Goal: Task Accomplishment & Management: Use online tool/utility

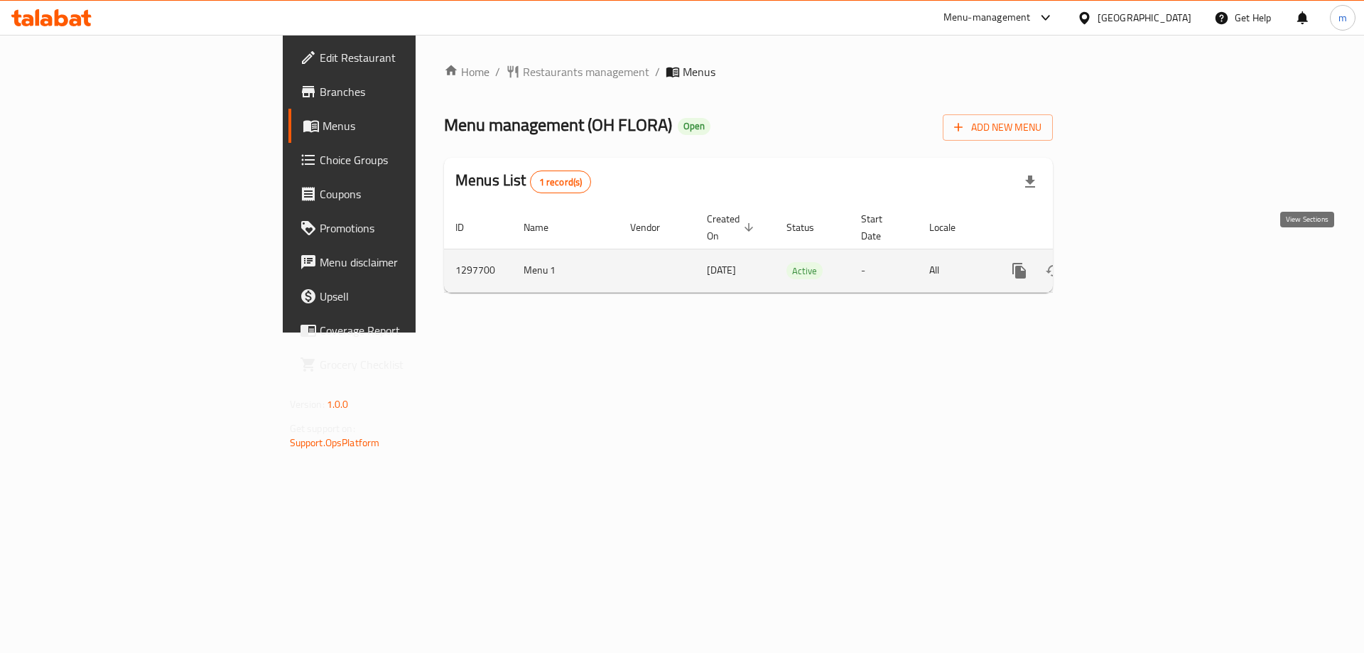
click at [1139, 254] on link "enhanced table" at bounding box center [1122, 271] width 34 height 34
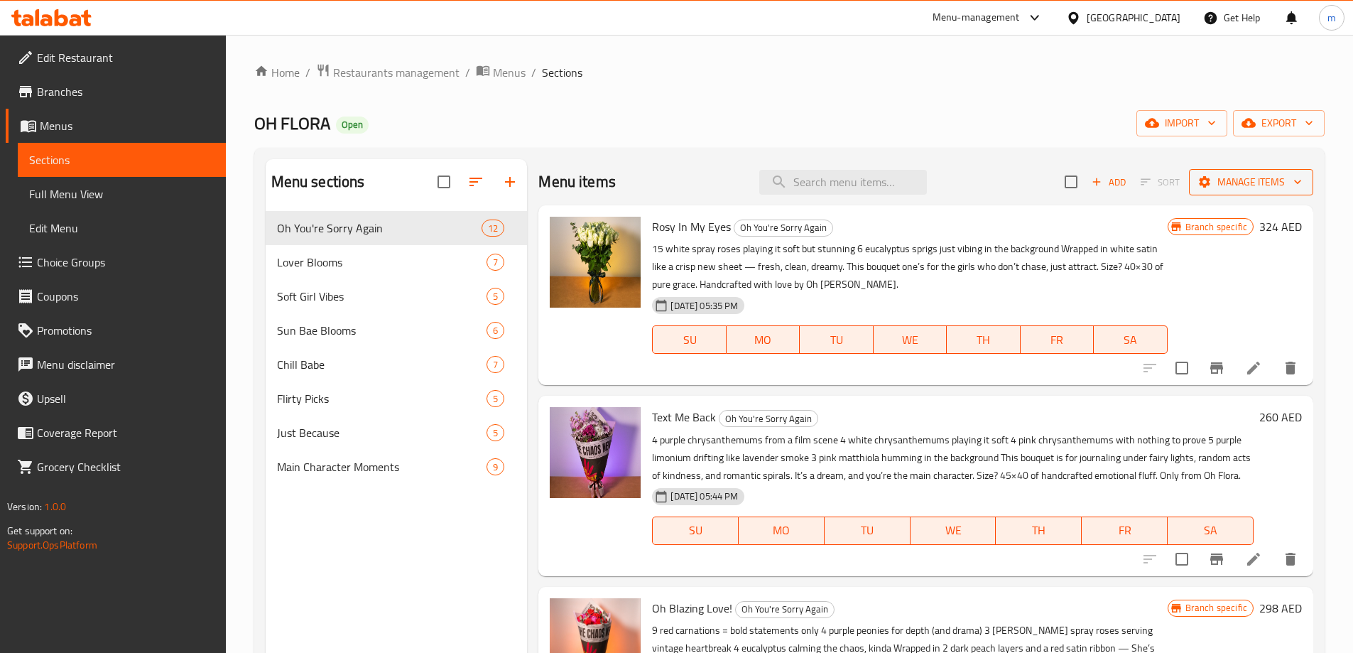
click at [1291, 181] on icon "button" at bounding box center [1298, 182] width 14 height 14
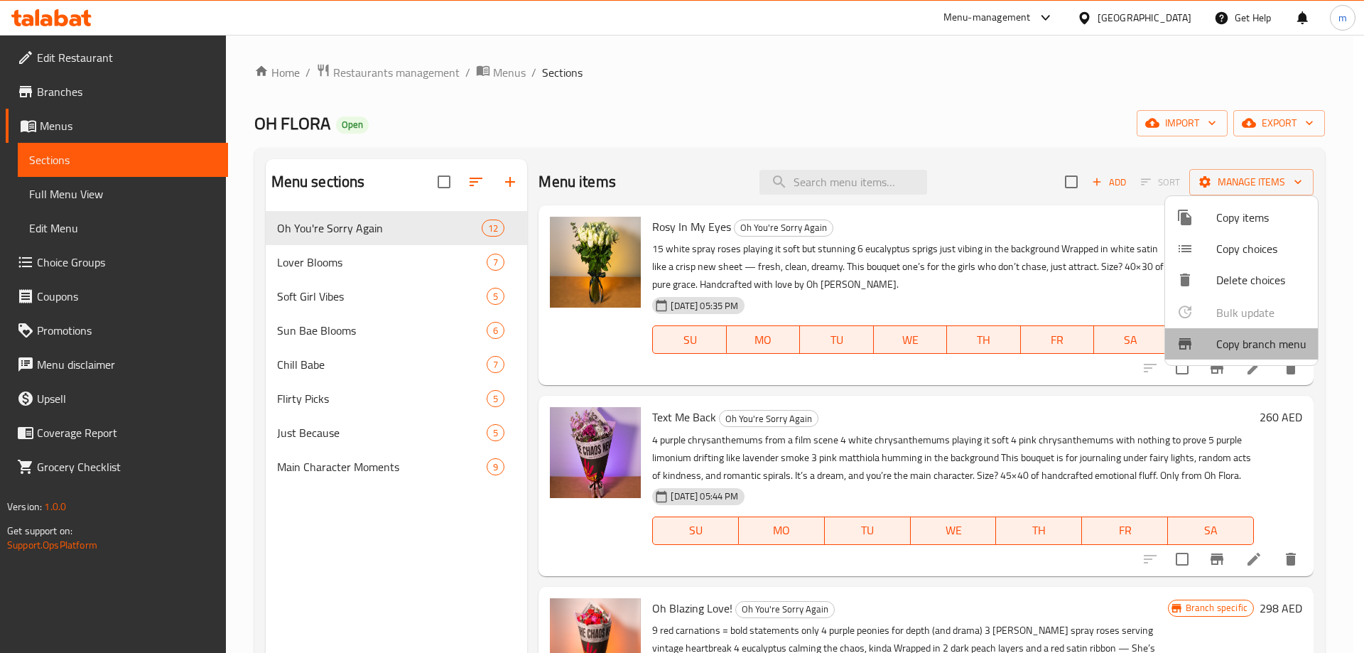
click at [1249, 348] on span "Copy branch menu" at bounding box center [1261, 343] width 90 height 17
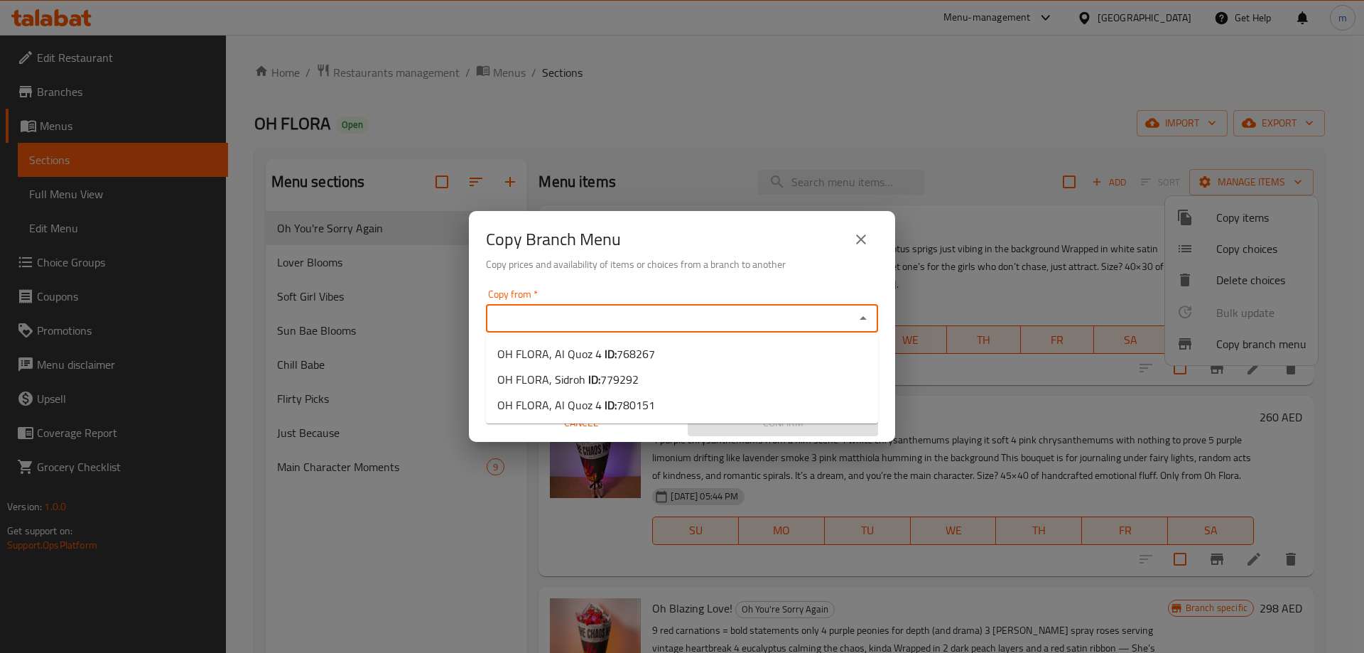
click at [698, 310] on input "Copy from   *" at bounding box center [670, 318] width 360 height 20
paste input "OH FLORA, Sidroh"
click at [640, 343] on li "OH FLORA, Sidroh ID: 779292" at bounding box center [682, 354] width 392 height 26
type input "OH FLORA, Sidroh"
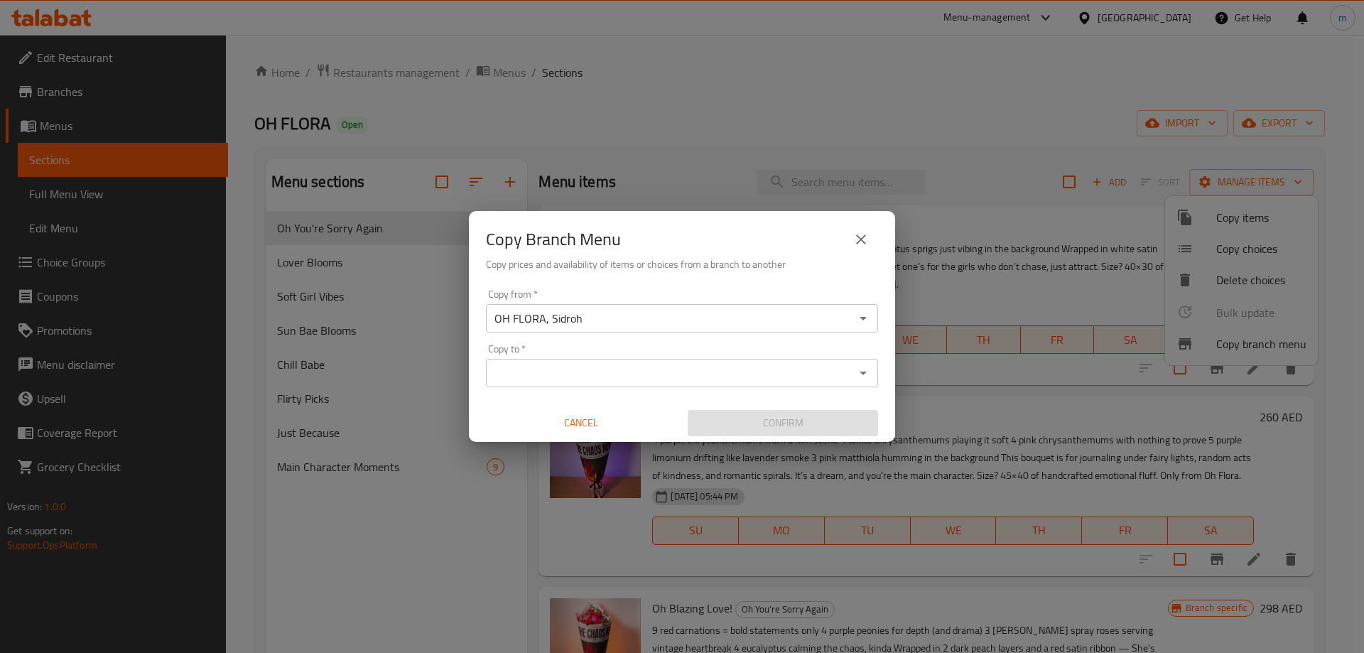
click at [658, 287] on div "Copy from   * OH FLORA, Sidroh Copy from * Copy to   * Copy to * Cancel Confirm" at bounding box center [682, 362] width 426 height 158
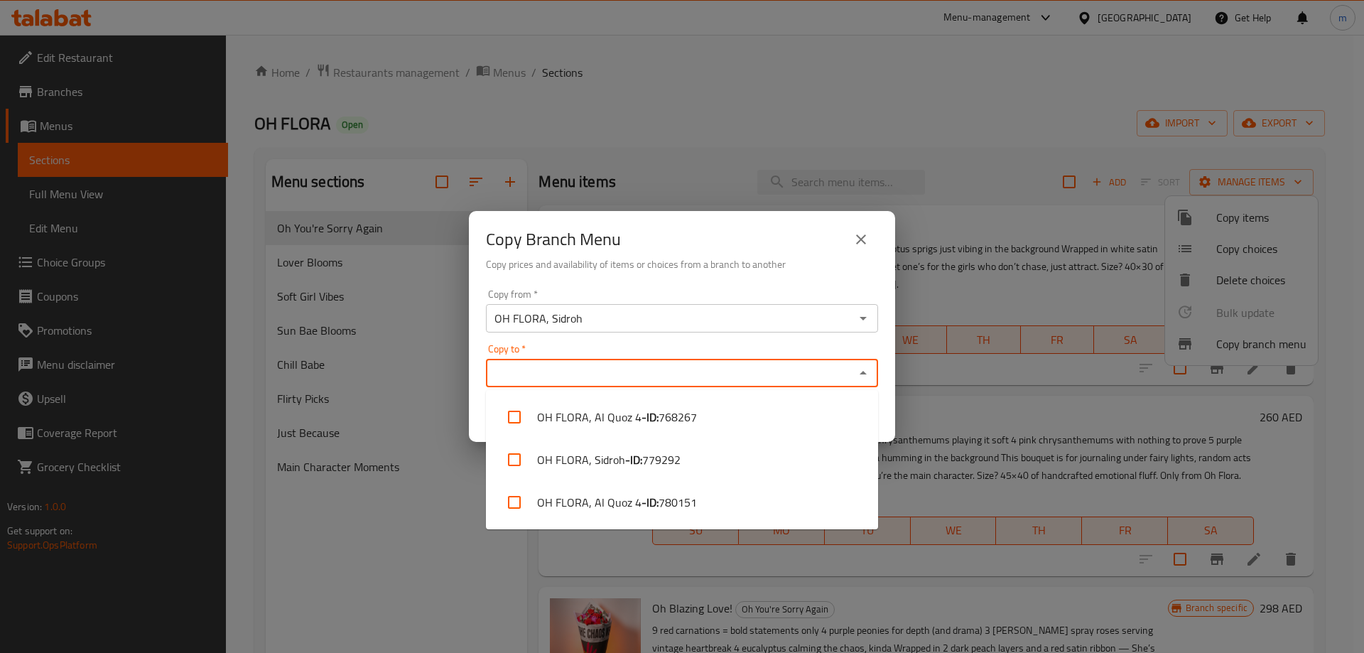
click at [635, 376] on input "Copy to   *" at bounding box center [670, 373] width 360 height 20
paste input "OH FLORA, Al Quoz 4"
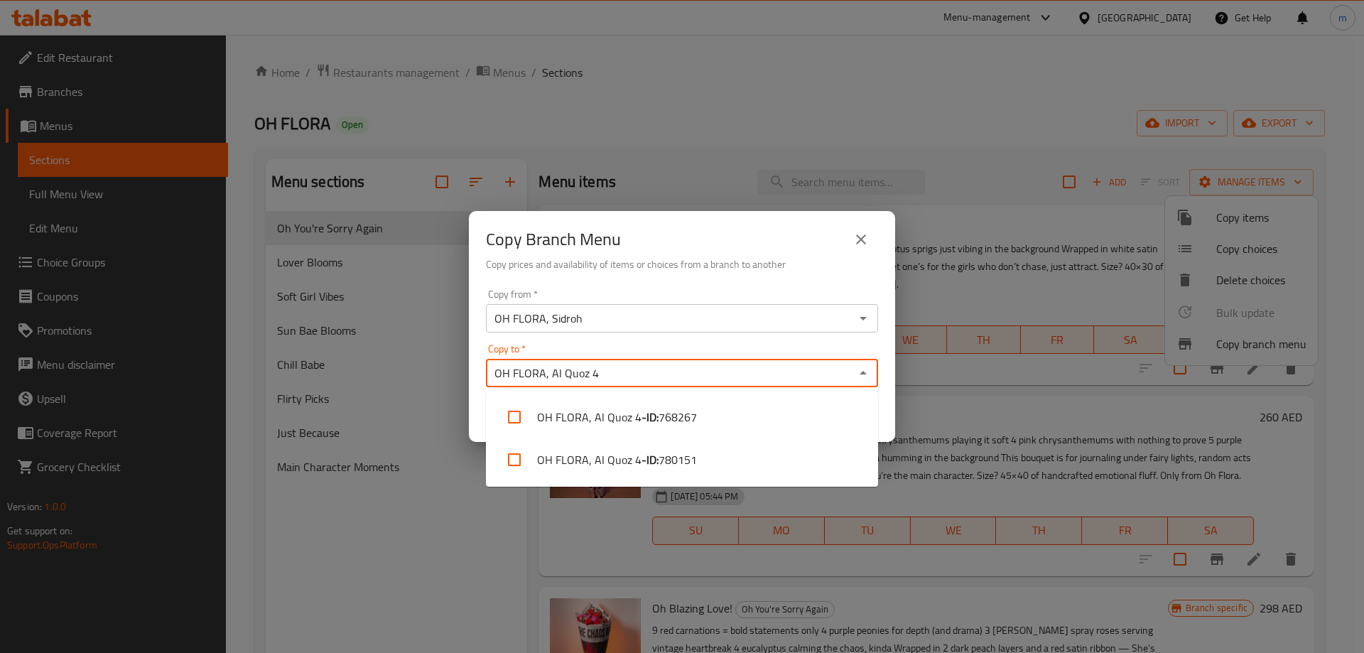
type input "OH FLORA, Al Quoz 4"
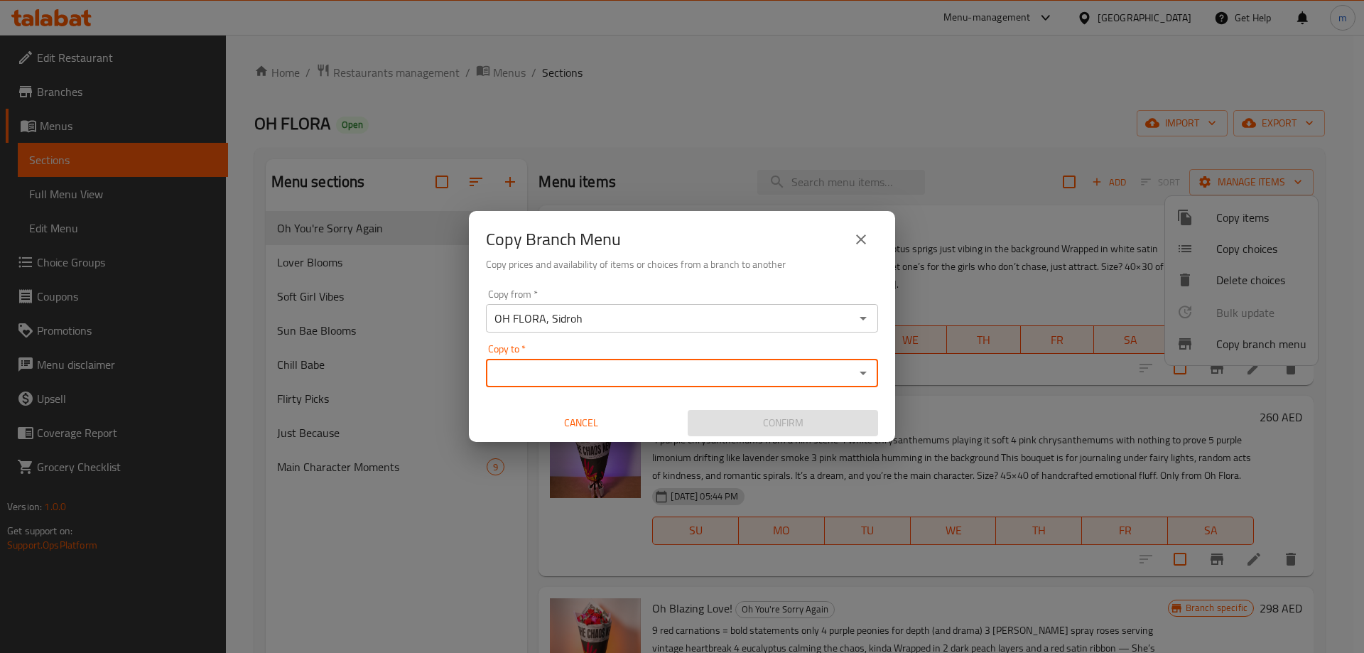
click at [614, 369] on input "Copy to   *" at bounding box center [670, 373] width 360 height 20
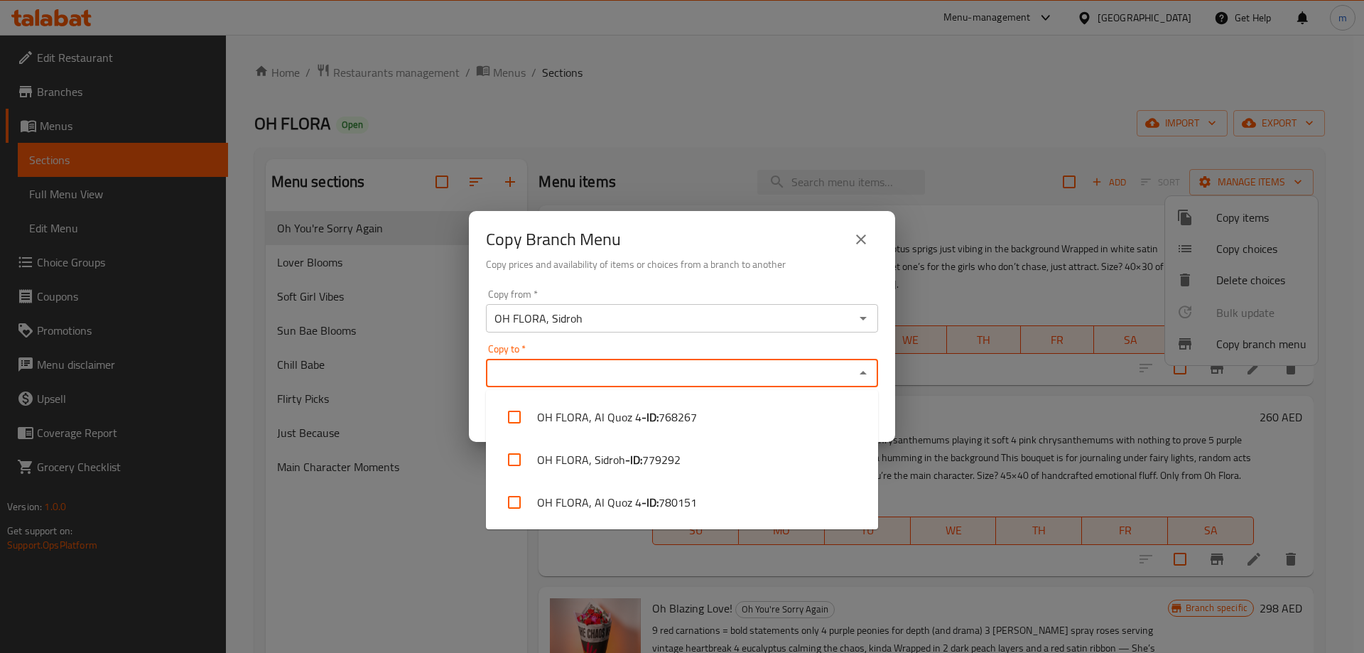
paste input "OH FLORA, Al Quoz 4"
type input "OH FLORA, Al Quoz 4"
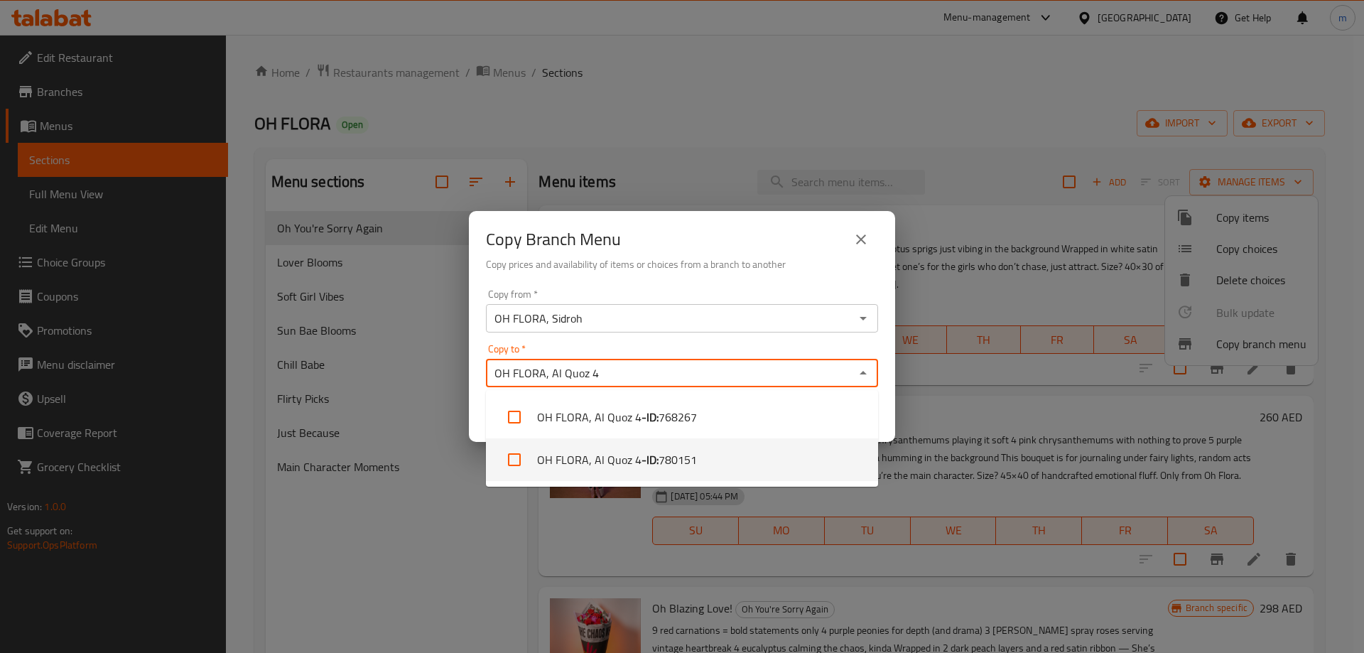
click at [656, 457] on b "- ID:" at bounding box center [649, 459] width 17 height 17
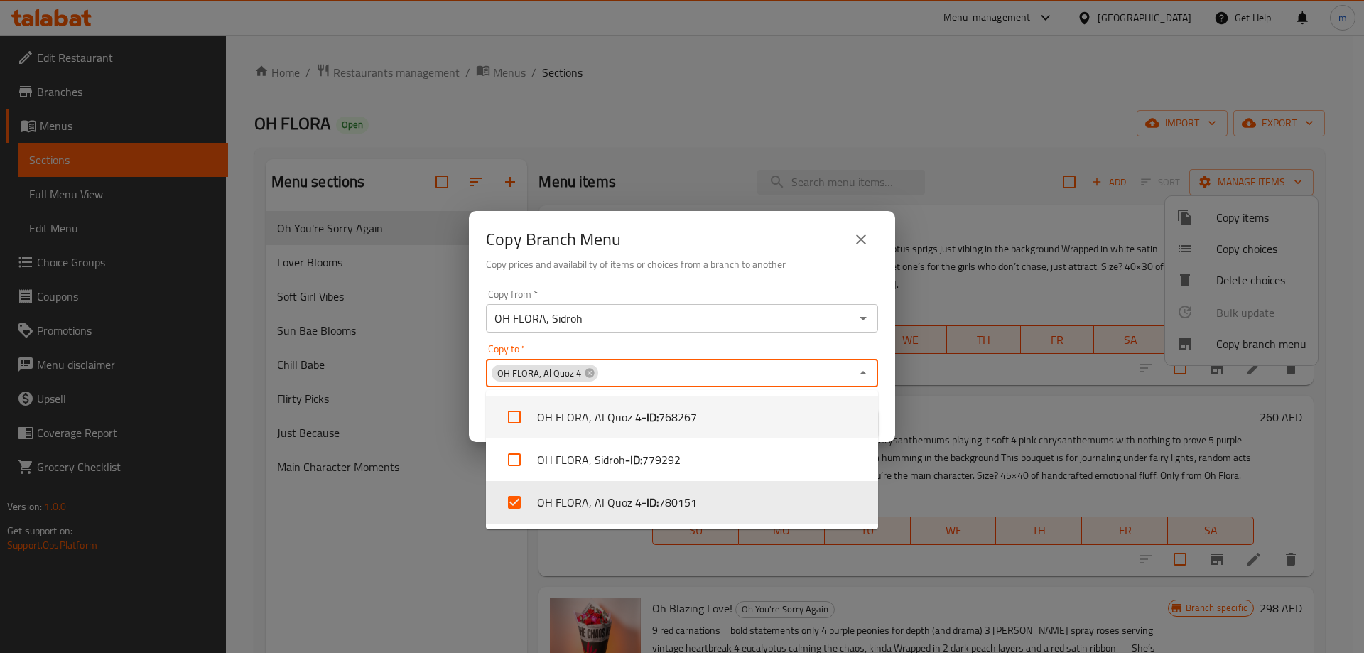
click at [686, 349] on div "Copy to   * OH FLORA, Al Quoz 4 Copy to *" at bounding box center [682, 365] width 392 height 43
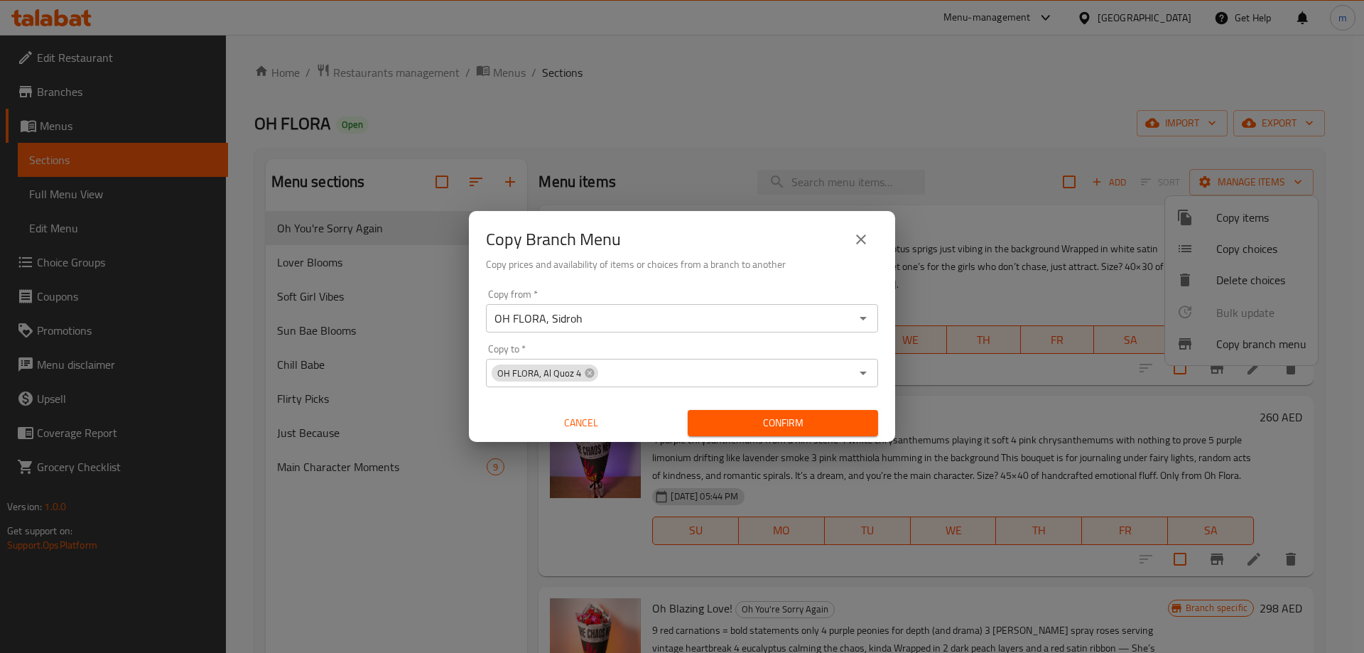
click at [477, 347] on div "Copy from   * OH FLORA, Sidroh Copy from * Copy to   * OH FLORA, Al Quoz 4 Copy…" at bounding box center [682, 362] width 426 height 158
click at [781, 425] on span "Confirm" at bounding box center [783, 423] width 168 height 18
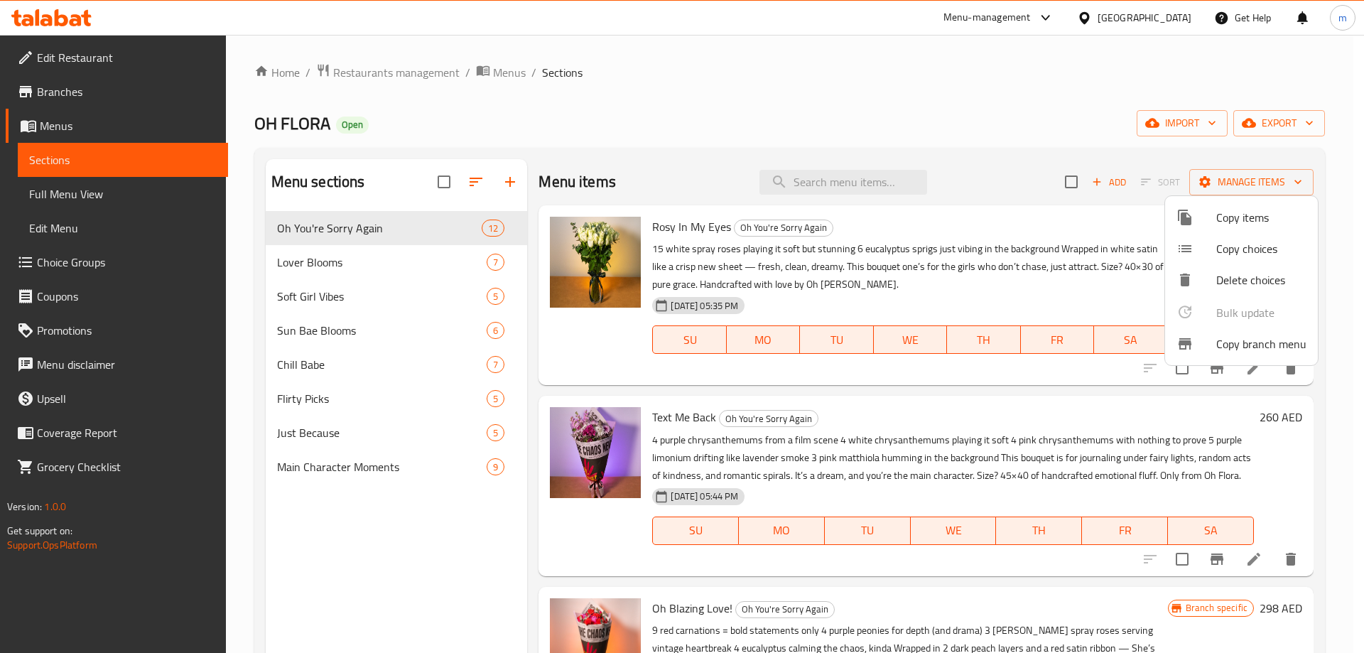
click at [95, 94] on div at bounding box center [682, 326] width 1364 height 653
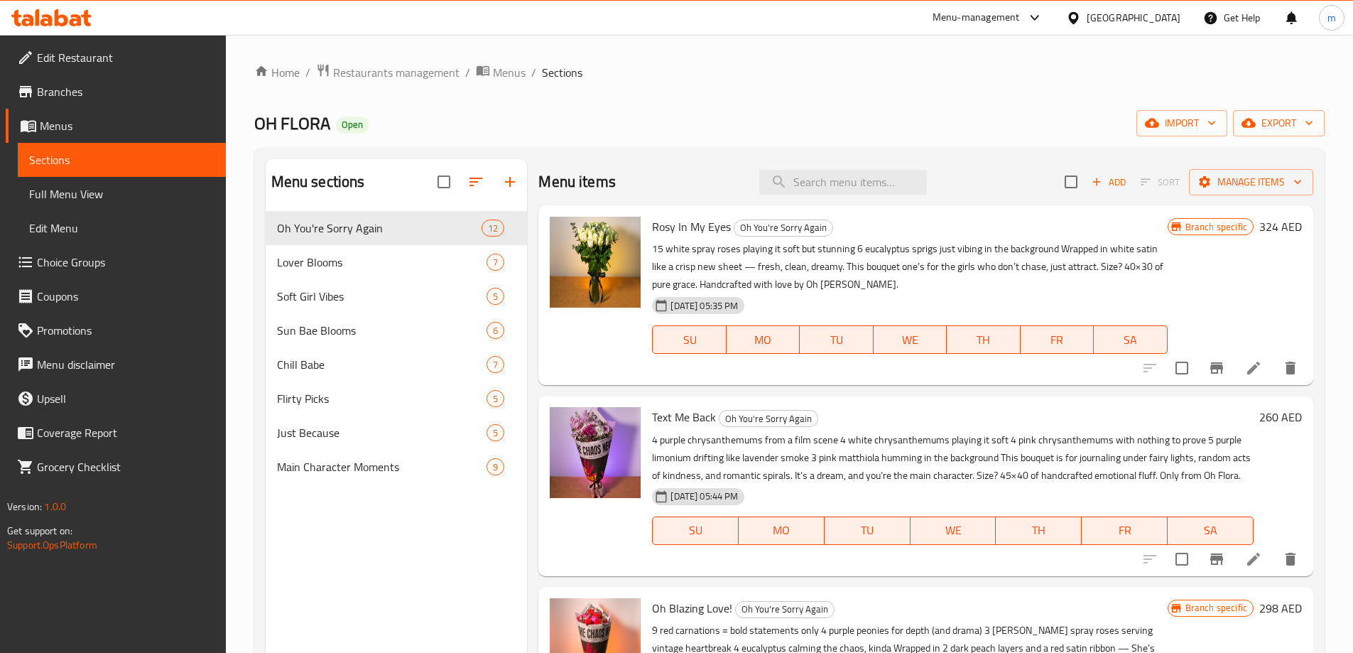
click at [61, 95] on span "Branches" at bounding box center [126, 91] width 178 height 17
